Goal: Check status: Check status

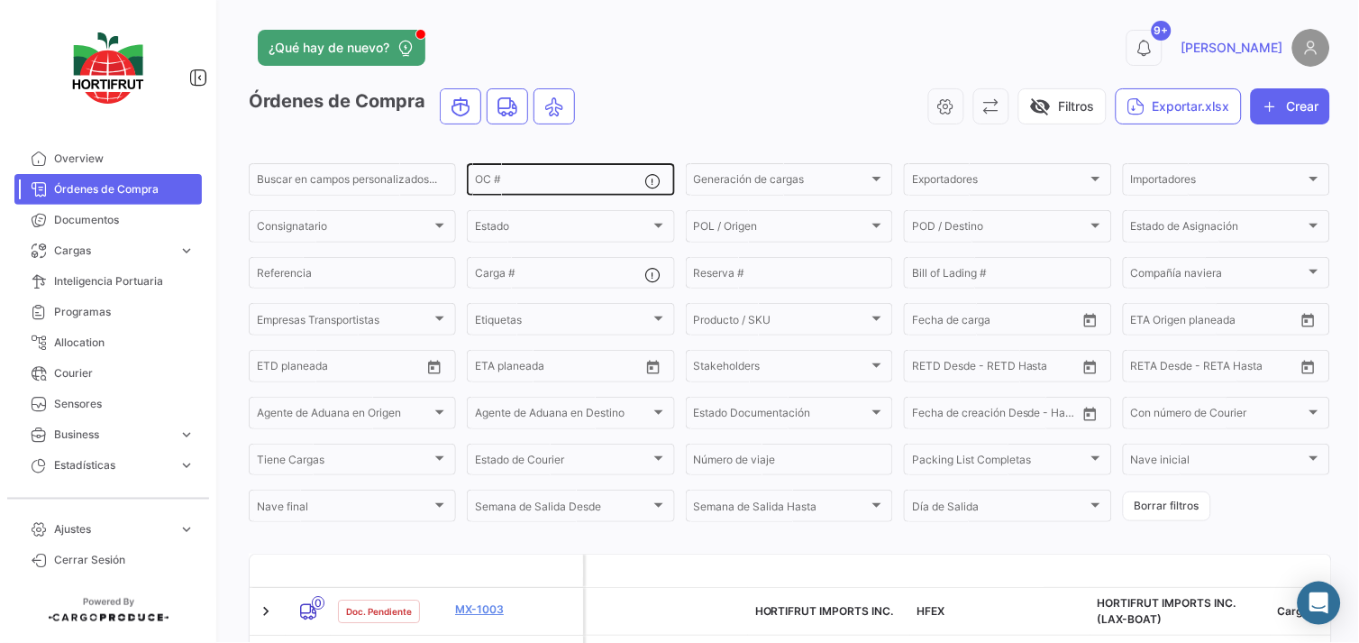
click at [593, 171] on div "OC #" at bounding box center [559, 177] width 169 height 35
paste input "PO00000042632"
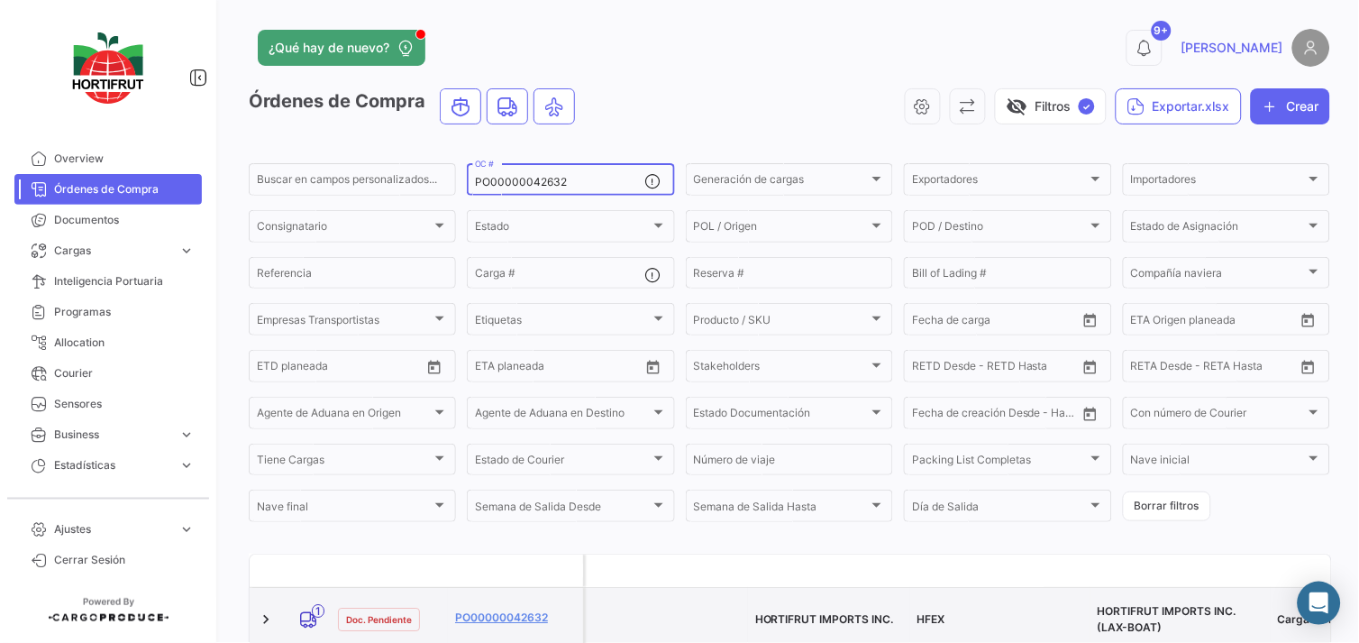
type input "PO00000042632"
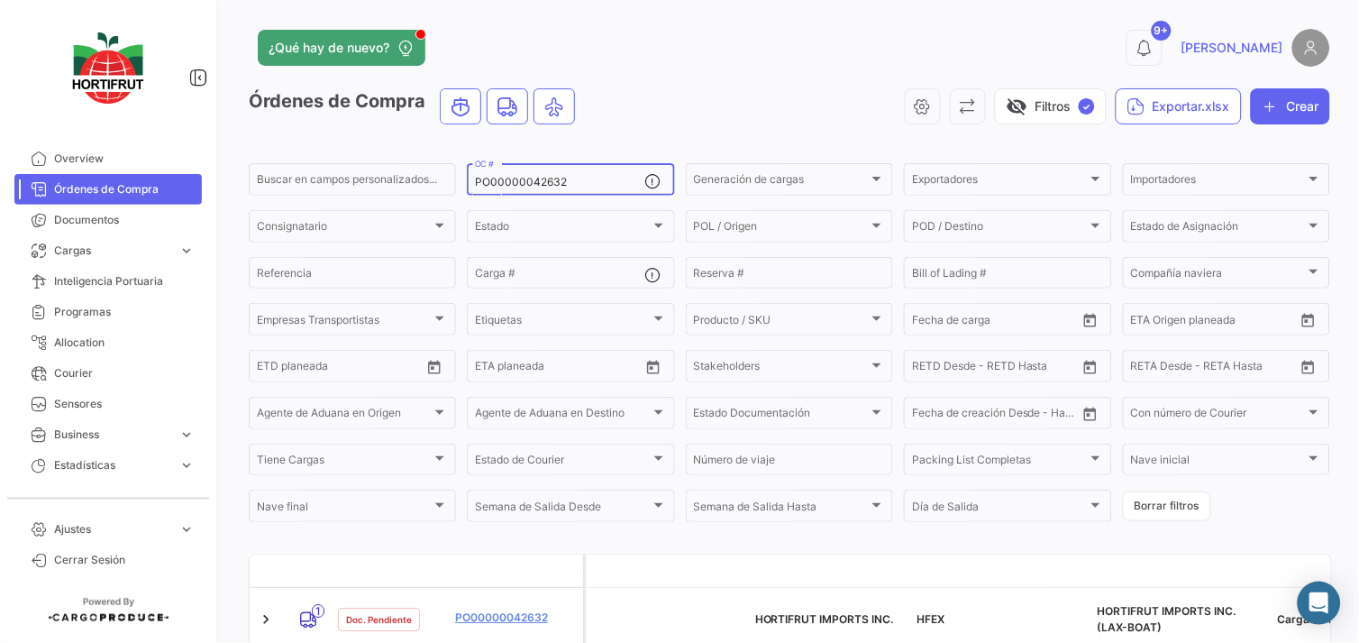
click at [1176, 523] on form "Buscar en [PERSON_NAME] personalizados... PO00000042632 OC # Generación [PERSON…" at bounding box center [790, 342] width 1082 height 364
click at [1176, 516] on button "Borrar filtros" at bounding box center [1167, 506] width 88 height 30
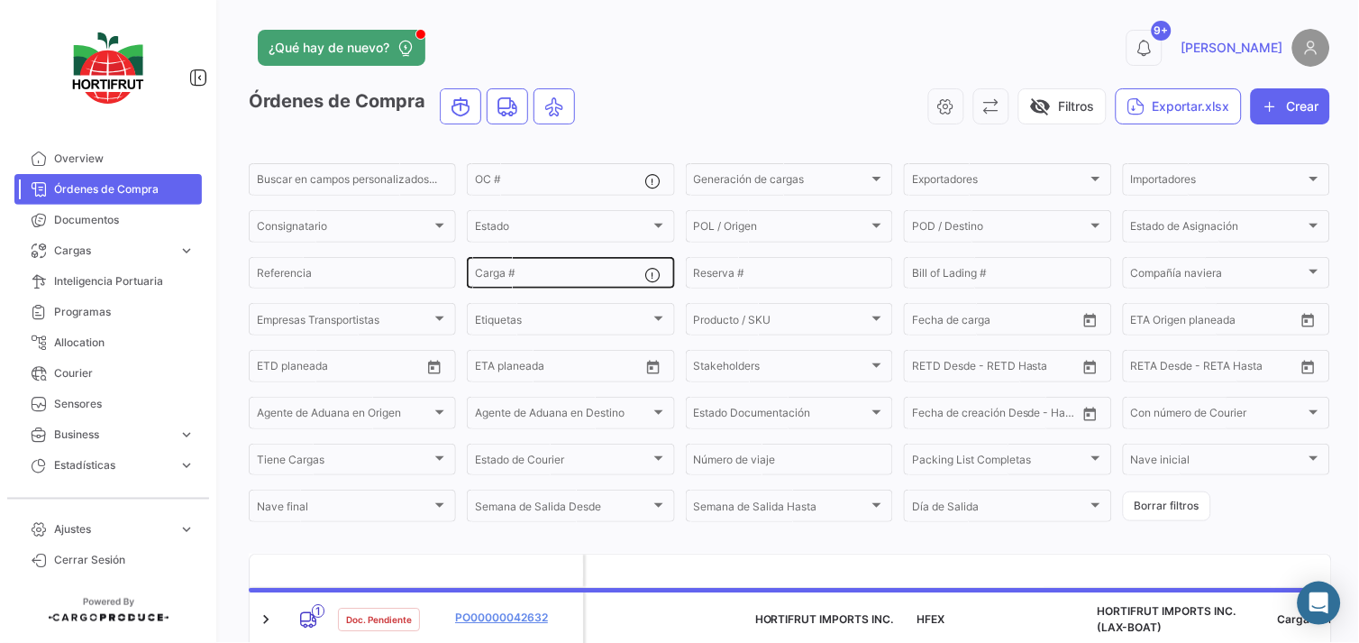
click at [593, 278] on input "Carga #" at bounding box center [559, 276] width 169 height 13
paste input "2526-T-0372"
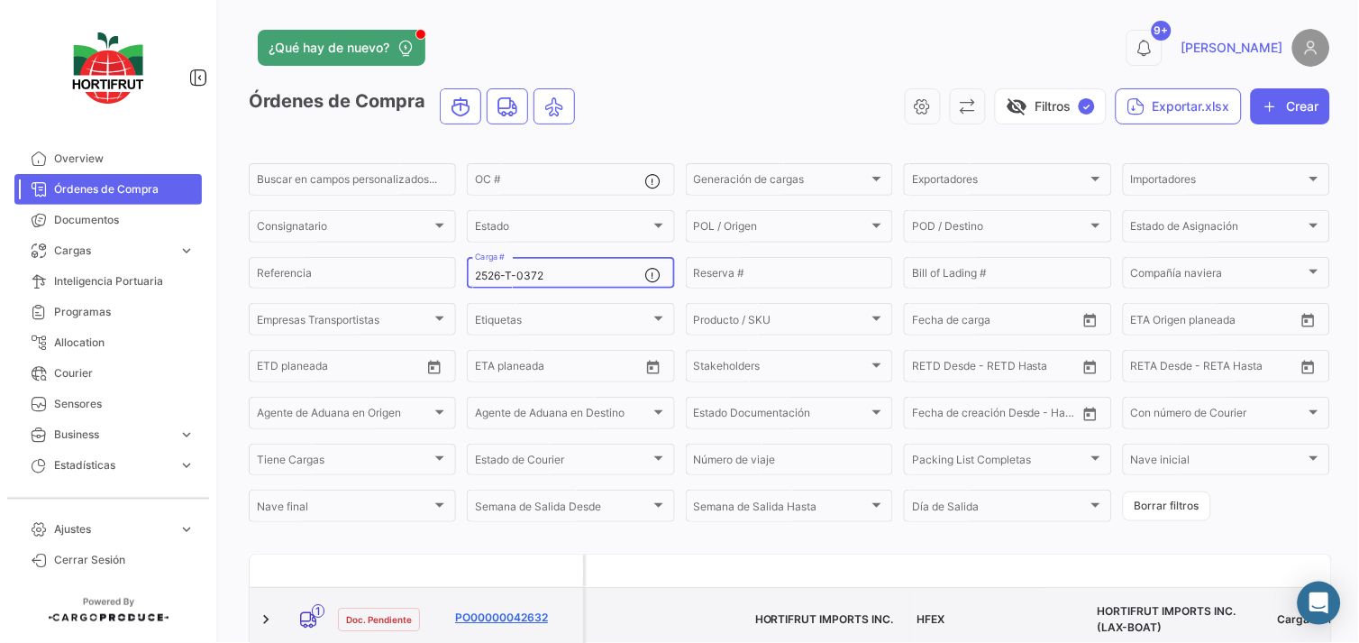
type input "2526-T-0372"
click at [502, 609] on link "PO00000042632" at bounding box center [515, 617] width 121 height 16
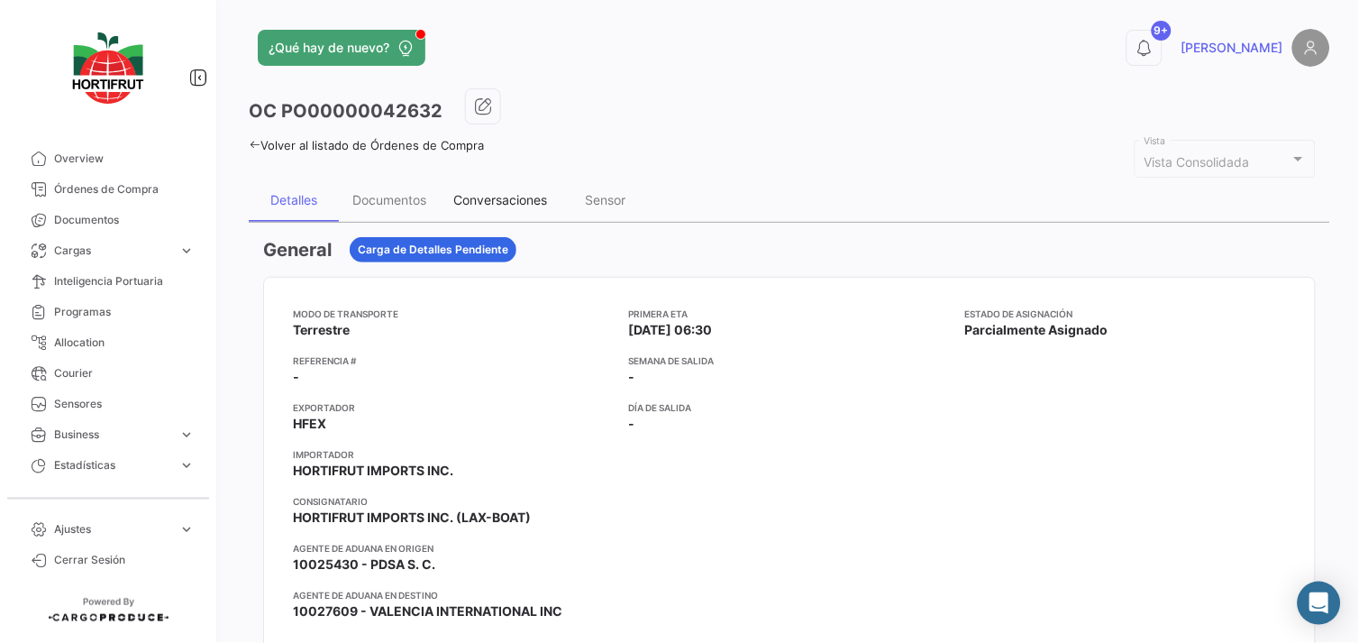
click at [510, 201] on div "Conversaciones" at bounding box center [500, 199] width 94 height 15
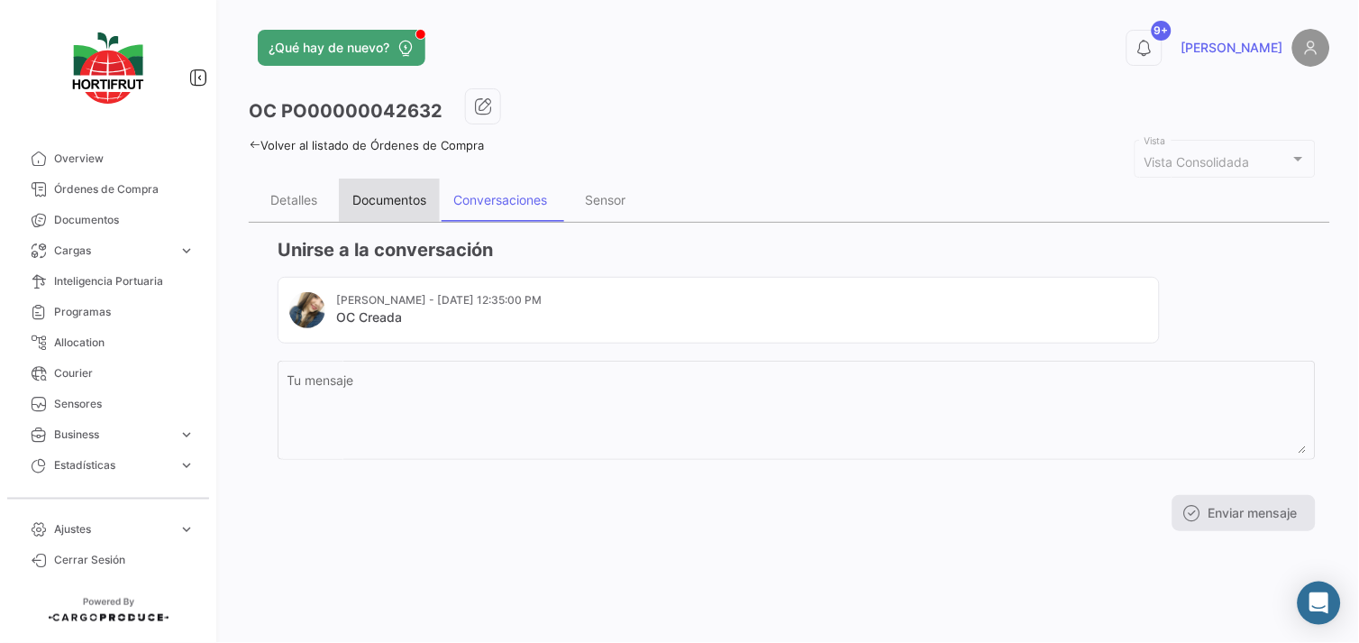
click at [373, 203] on div "Documentos" at bounding box center [389, 199] width 74 height 15
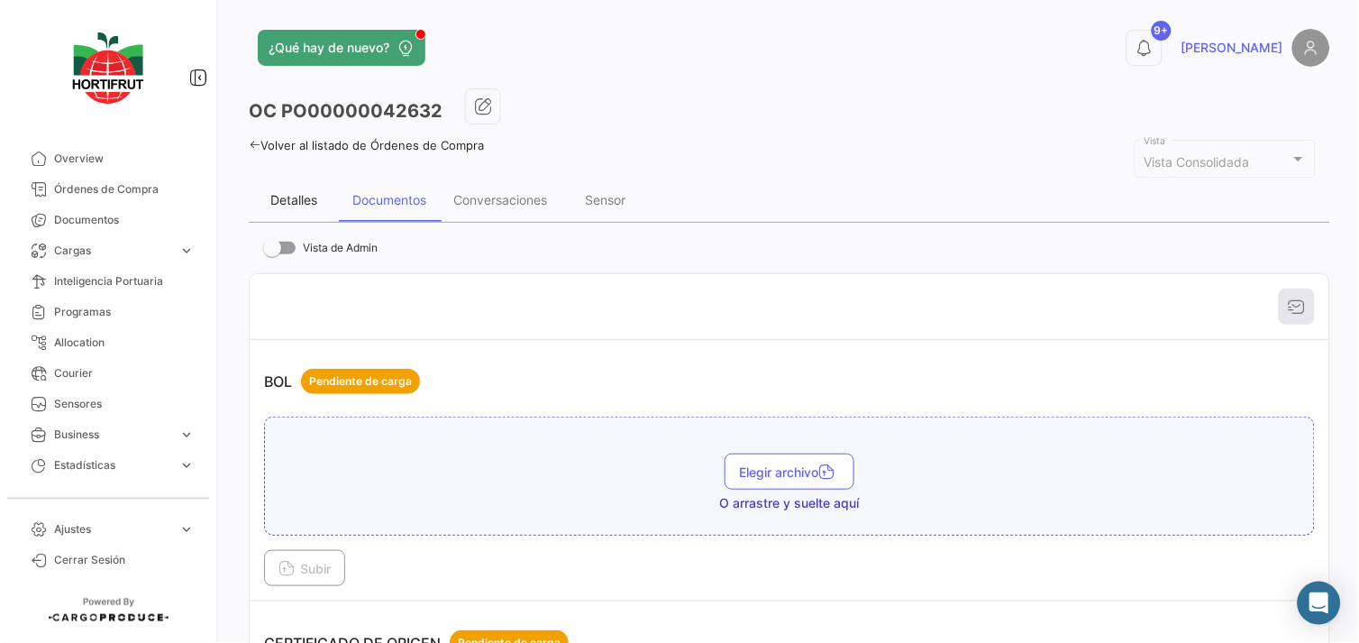
click at [298, 205] on div "Detalles" at bounding box center [293, 199] width 47 height 15
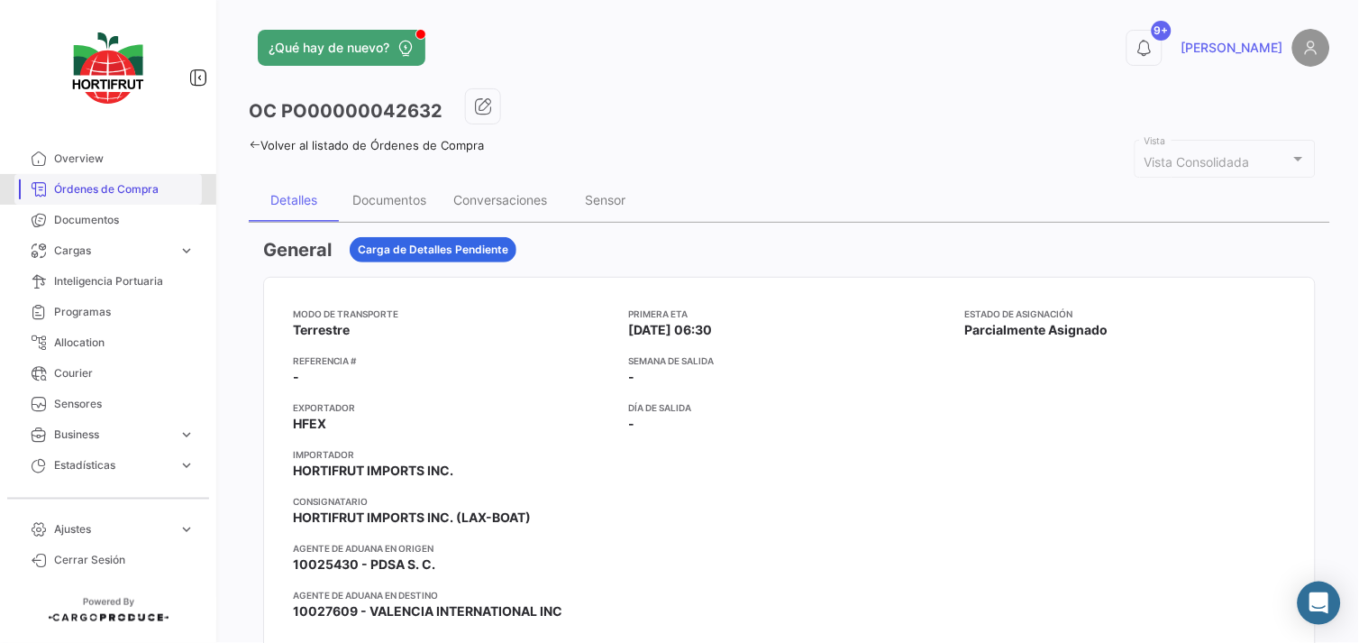
click at [127, 185] on span "Órdenes de Compra" at bounding box center [124, 189] width 141 height 16
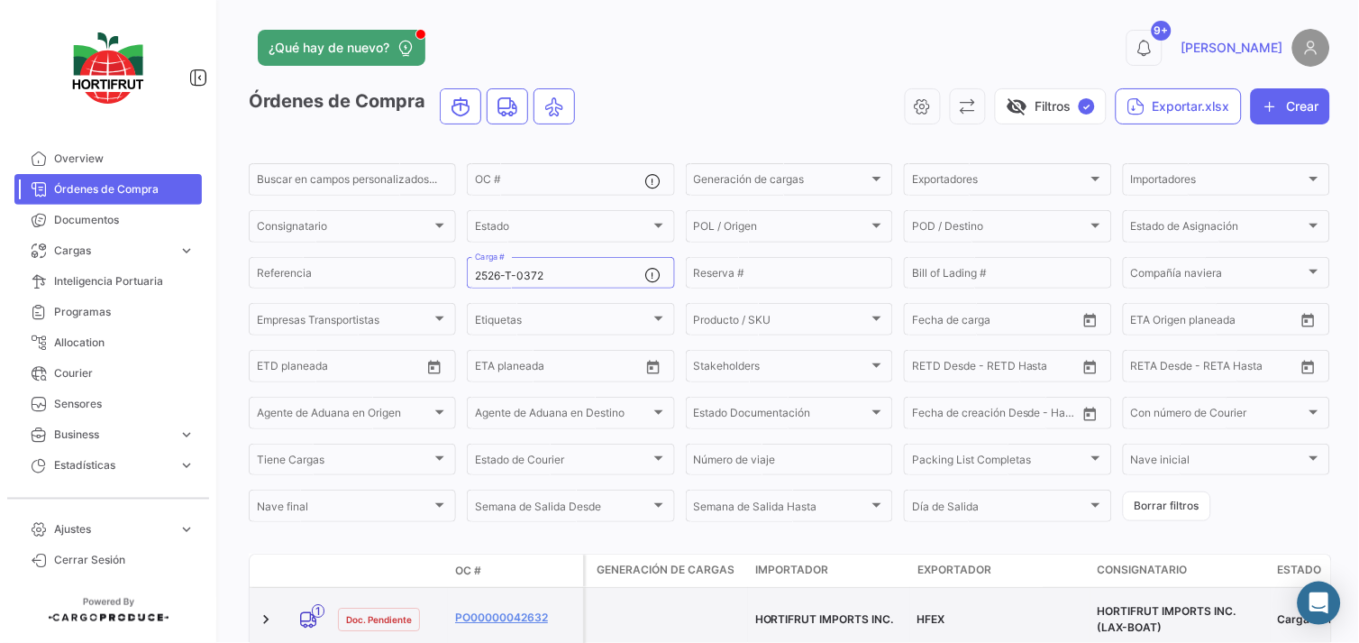
click at [519, 591] on datatable-body-cell "PO00000042632" at bounding box center [515, 619] width 135 height 63
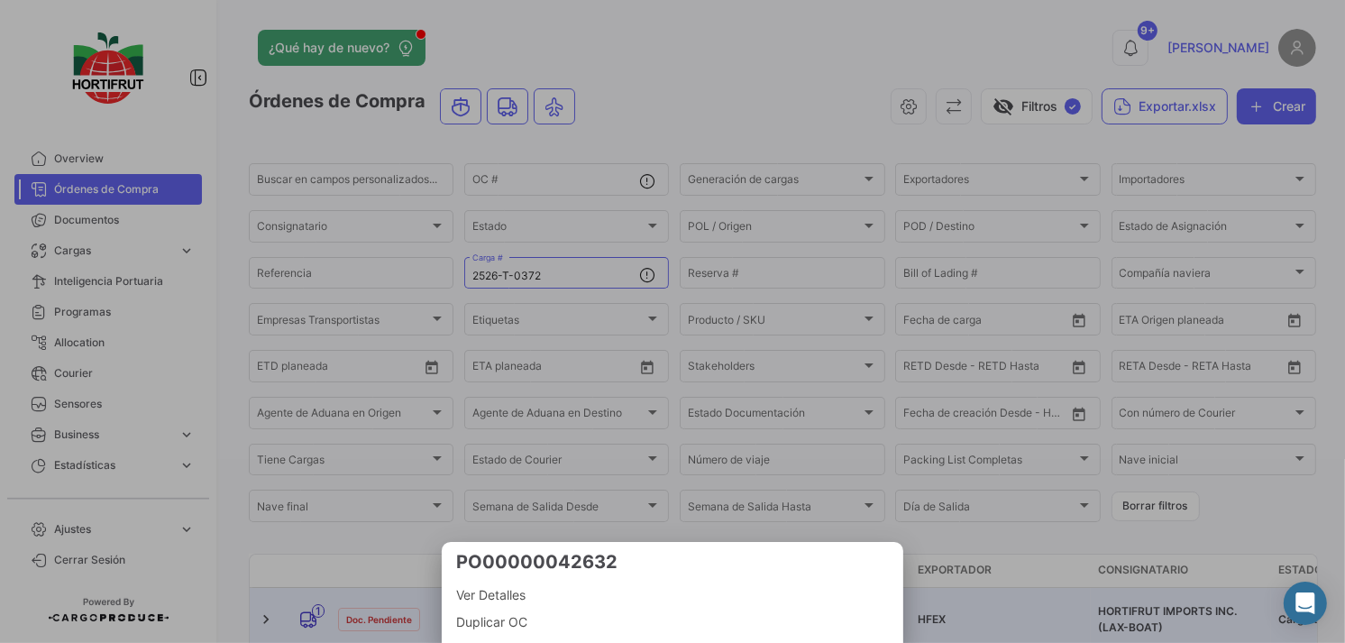
click at [521, 599] on span "Ver Detalles" at bounding box center [672, 595] width 433 height 22
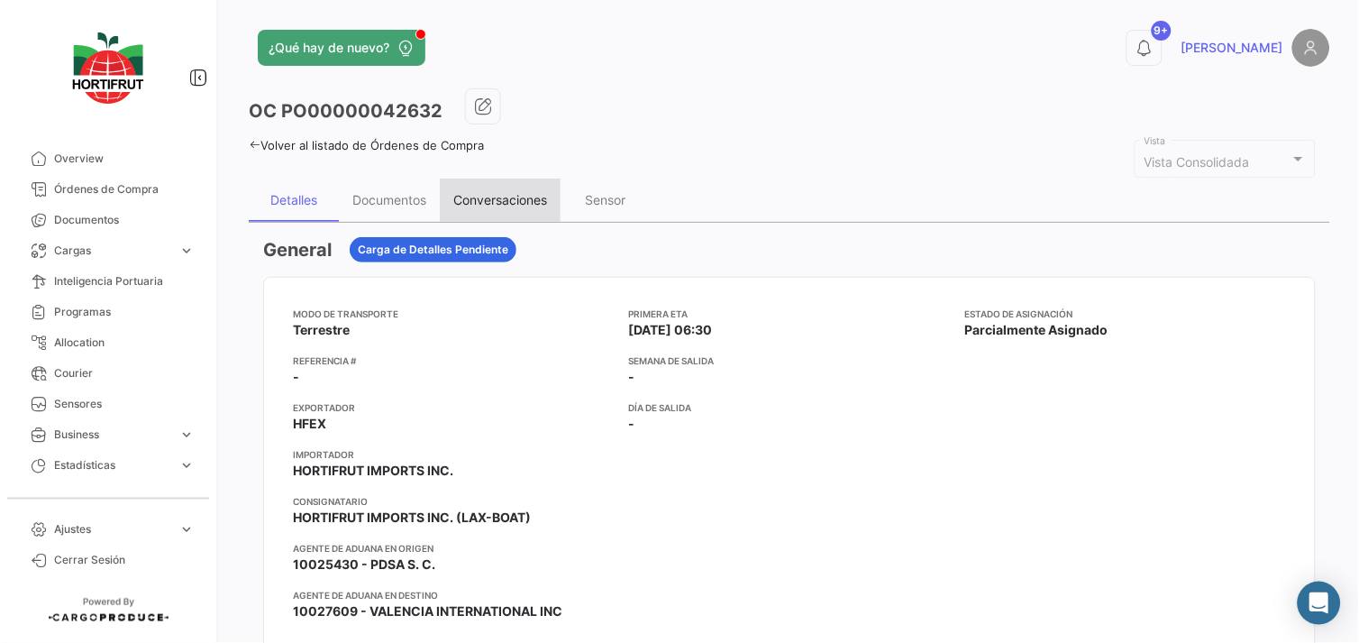
click at [529, 207] on div "Conversaciones" at bounding box center [500, 199] width 121 height 43
